Goal: Check status

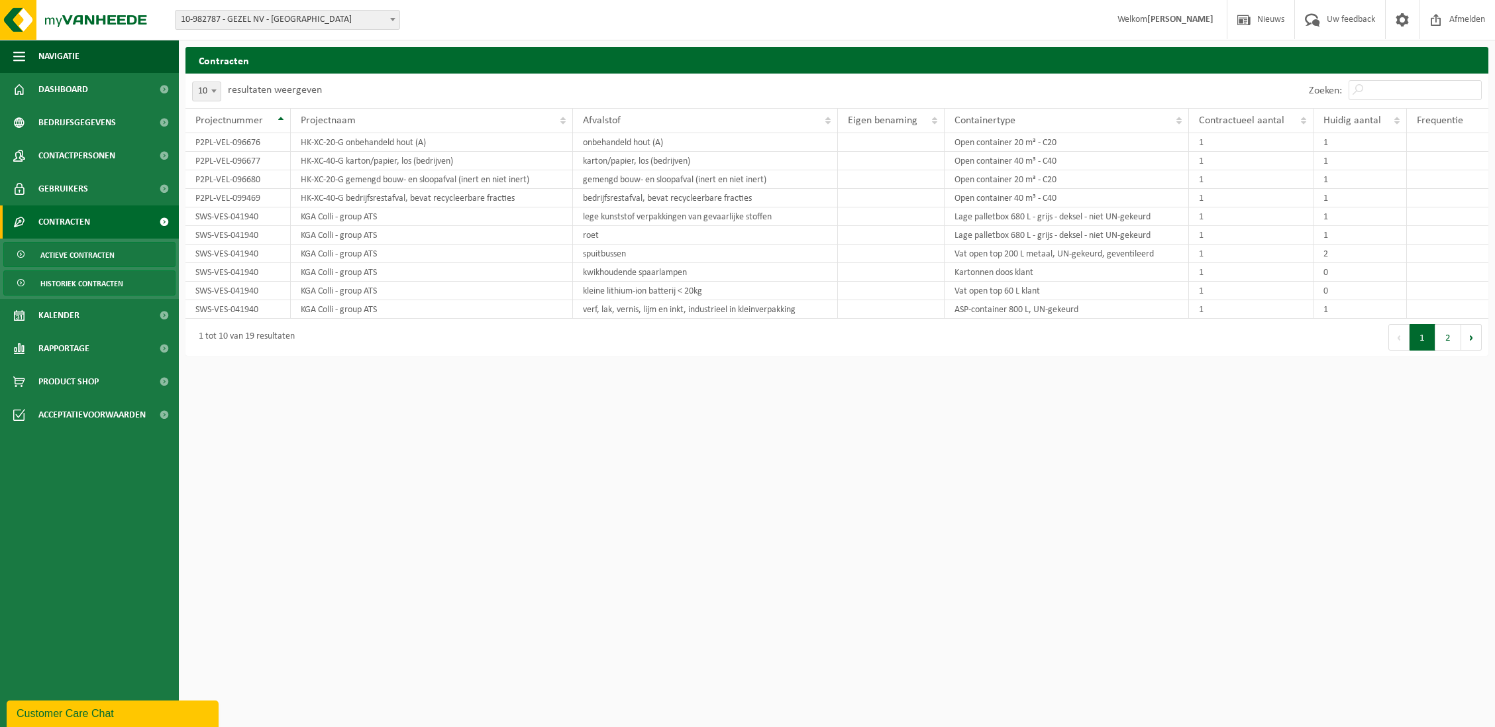
click at [81, 283] on span "Historiek contracten" at bounding box center [81, 283] width 83 height 25
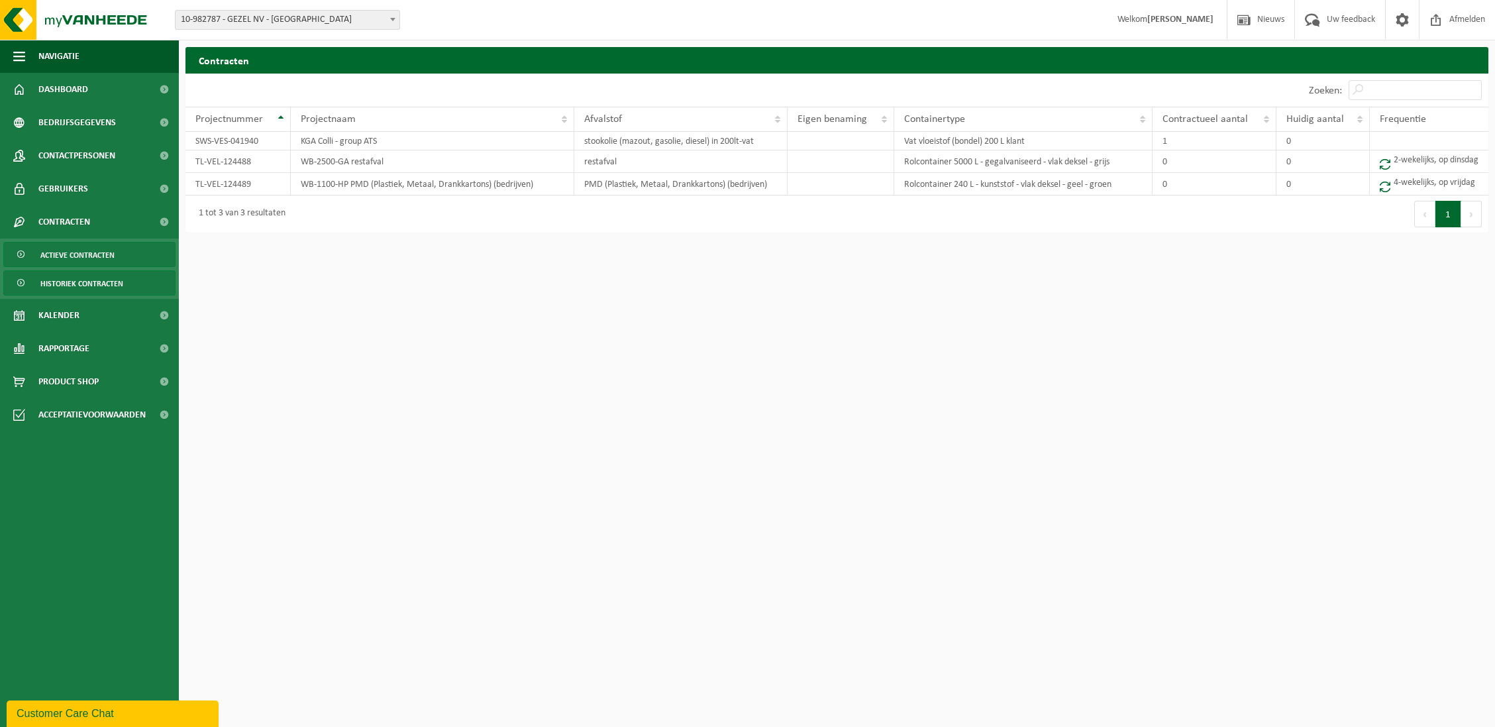
click at [79, 253] on span "Actieve contracten" at bounding box center [77, 254] width 74 height 25
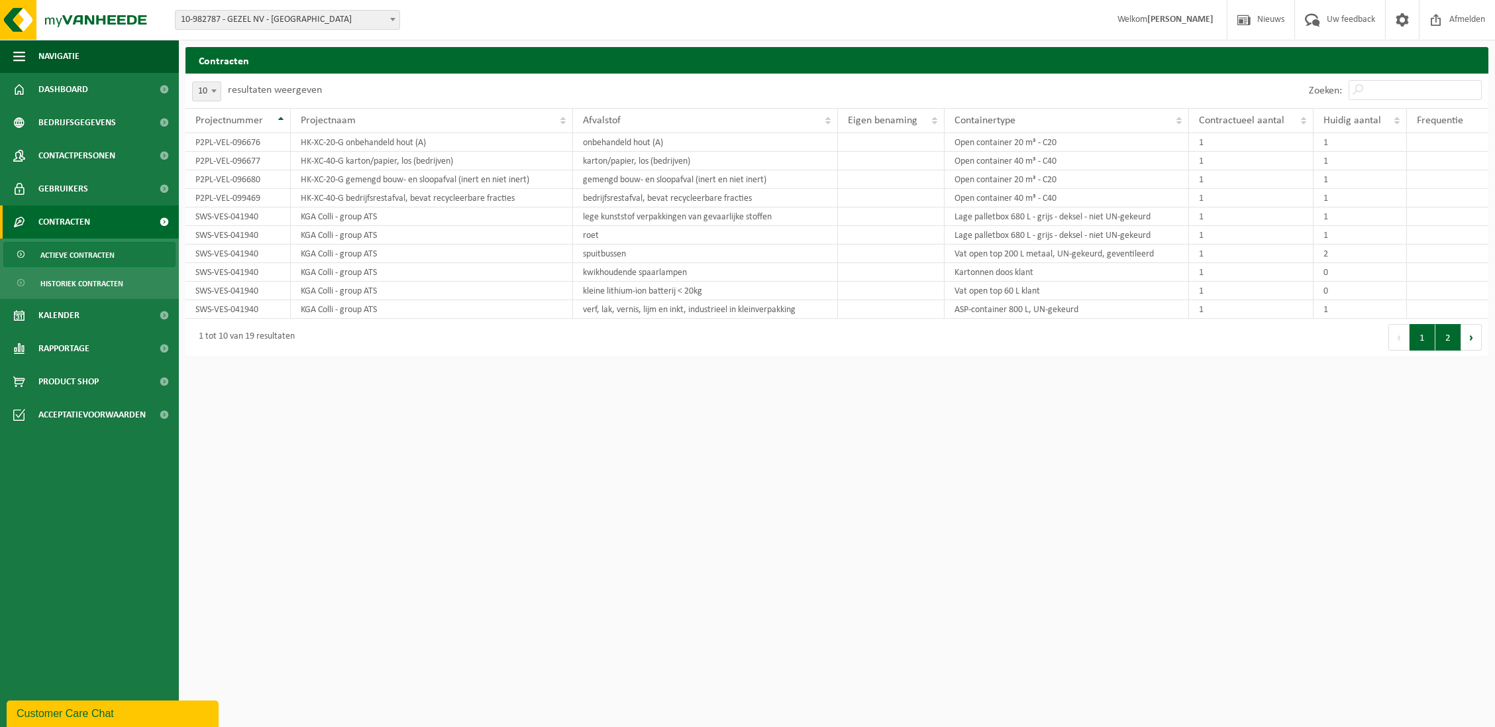
click at [1447, 336] on button "2" at bounding box center [1448, 337] width 26 height 26
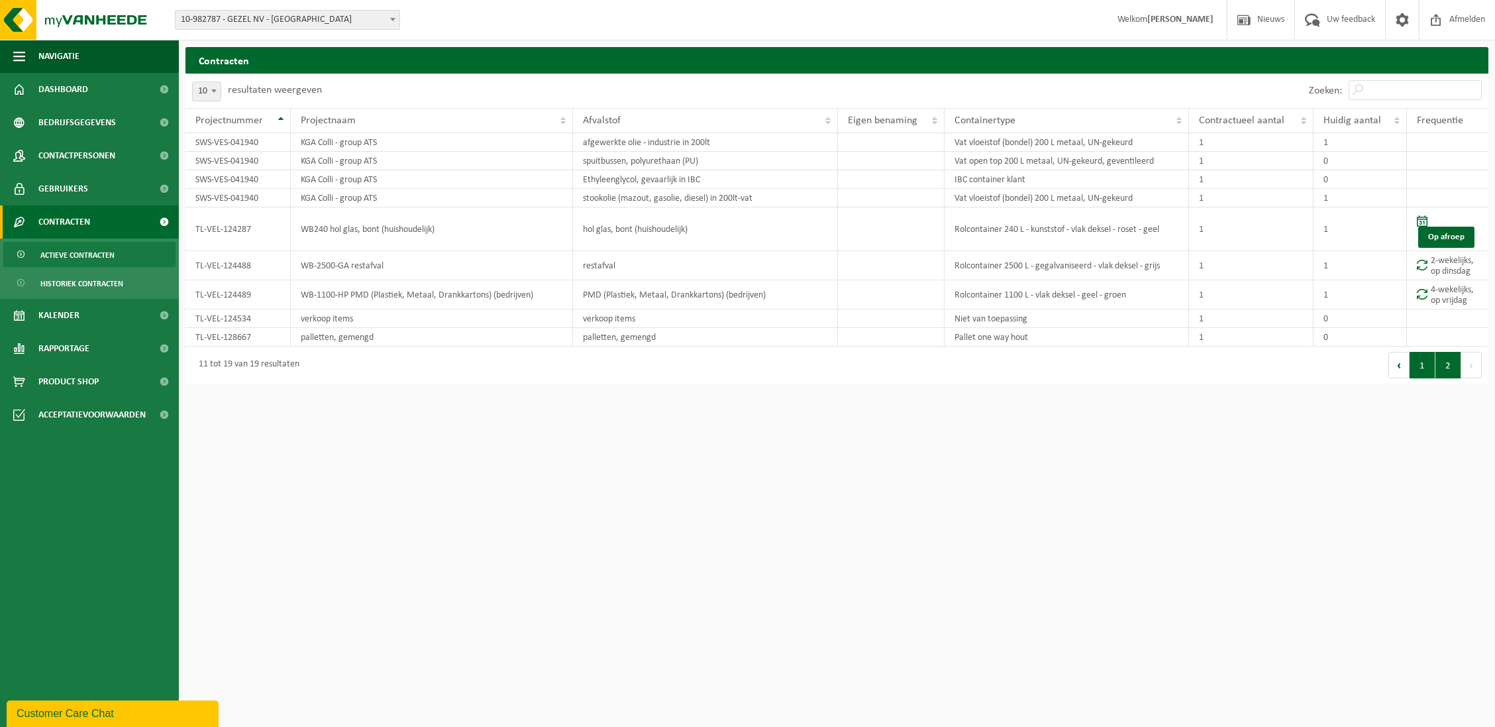
click at [1426, 362] on button "1" at bounding box center [1422, 365] width 26 height 26
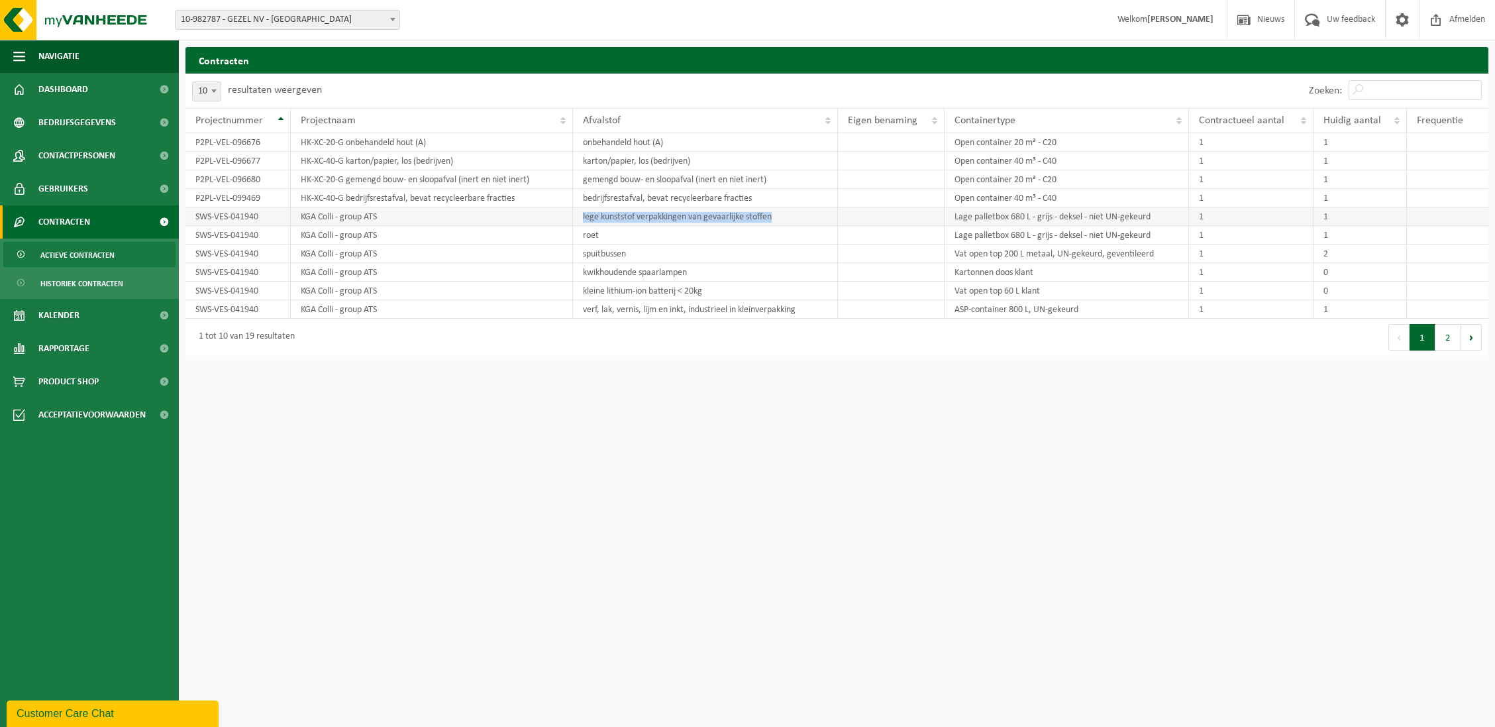
drag, startPoint x: 581, startPoint y: 217, endPoint x: 774, endPoint y: 218, distance: 192.7
click at [774, 218] on td "lege kunststof verpakkingen van gevaarlijke stoffen" at bounding box center [705, 216] width 265 height 19
drag, startPoint x: 774, startPoint y: 218, endPoint x: 759, endPoint y: 218, distance: 14.6
copy td "lege kunststof verpakkingen van gevaarlijke stoffen"
